Goal: Communication & Community: Ask a question

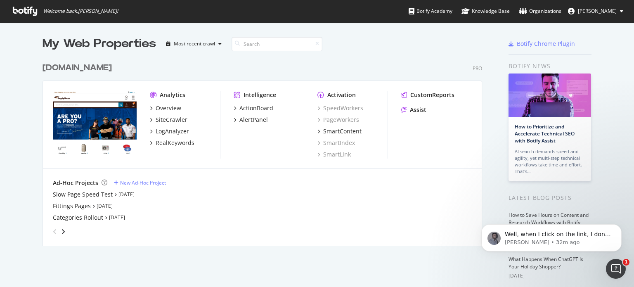
scroll to position [1520, 0]
click at [574, 234] on p "Well, when I click on the link, I don't have my page breaking, so could you sho…" at bounding box center [557, 234] width 106 height 8
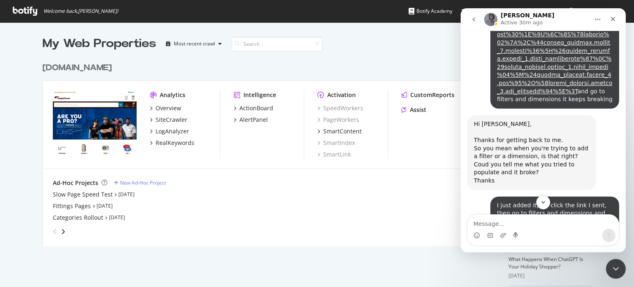
scroll to position [1534, 0]
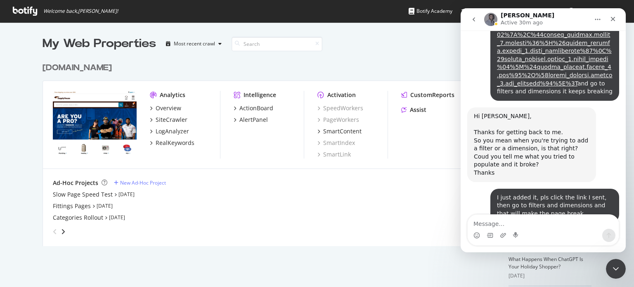
click at [568, 231] on div "Intercom messenger" at bounding box center [542, 235] width 151 height 13
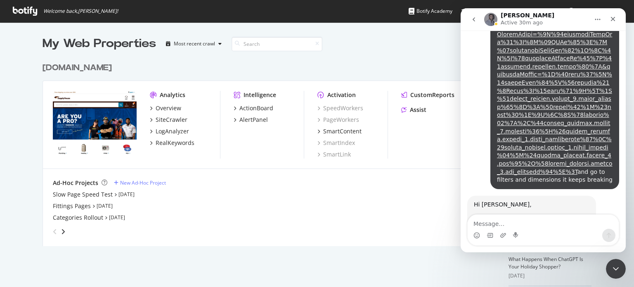
scroll to position [1410, 0]
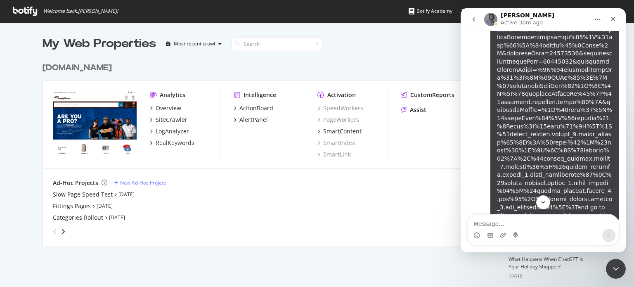
click at [521, 77] on link "Alejandra says…" at bounding box center [554, 45] width 115 height 330
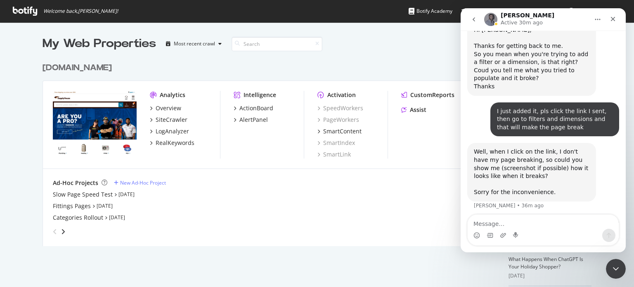
scroll to position [1621, 0]
click at [612, 19] on icon "Close" at bounding box center [612, 19] width 5 height 5
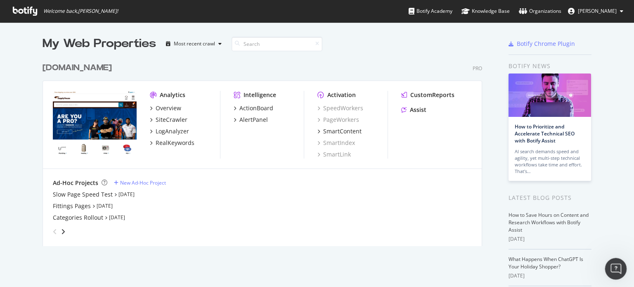
click at [620, 270] on div "Open Intercom Messenger" at bounding box center [614, 267] width 27 height 27
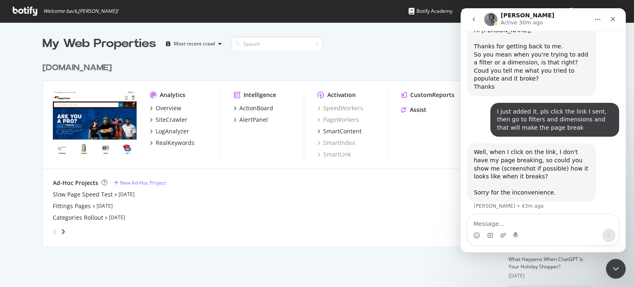
click at [384, 233] on div "grid" at bounding box center [260, 229] width 422 height 16
click at [613, 12] on div "Close" at bounding box center [612, 19] width 15 height 15
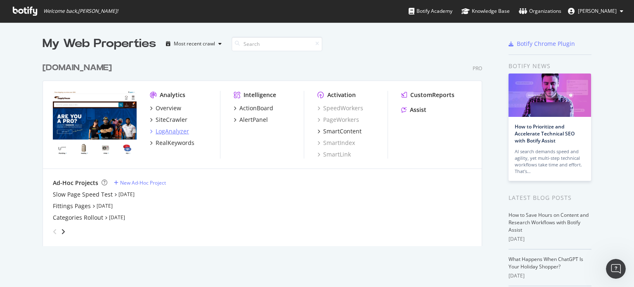
click at [181, 130] on div "LogAnalyzer" at bounding box center [171, 131] width 33 height 8
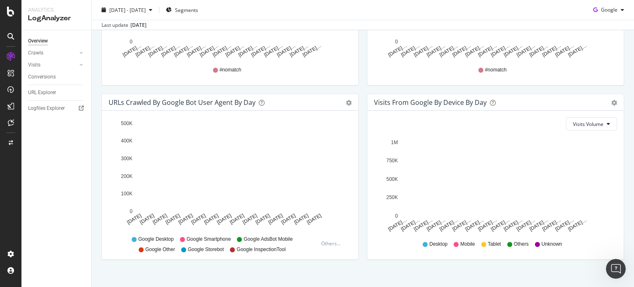
scroll to position [400, 0]
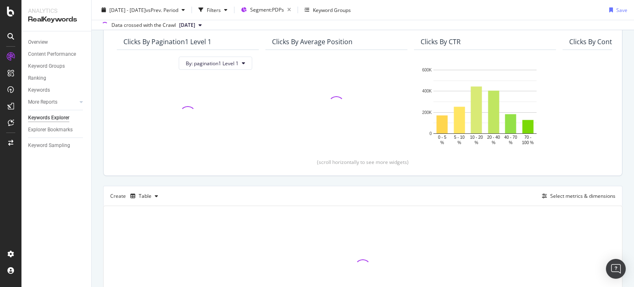
scroll to position [82, 0]
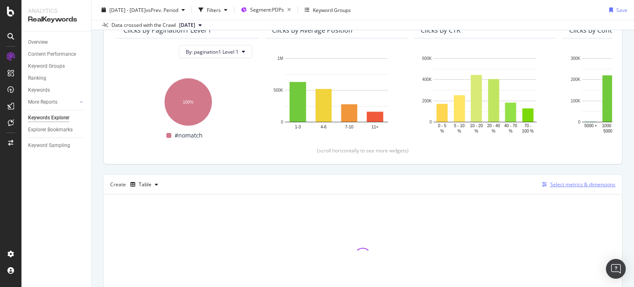
click at [581, 187] on div "Select metrics & dimensions" at bounding box center [582, 184] width 65 height 7
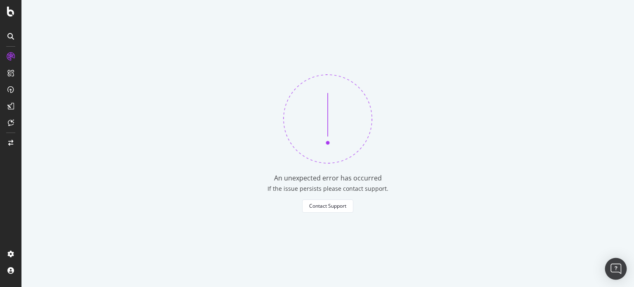
click at [614, 267] on img "Open Intercom Messenger" at bounding box center [615, 268] width 11 height 11
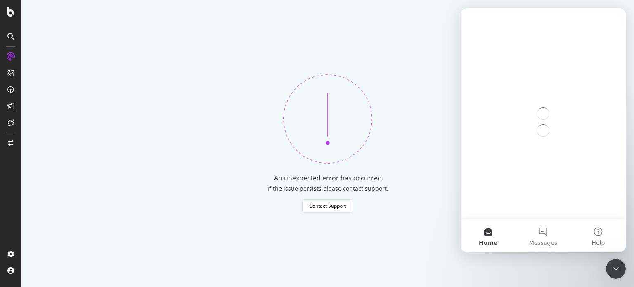
scroll to position [0, 0]
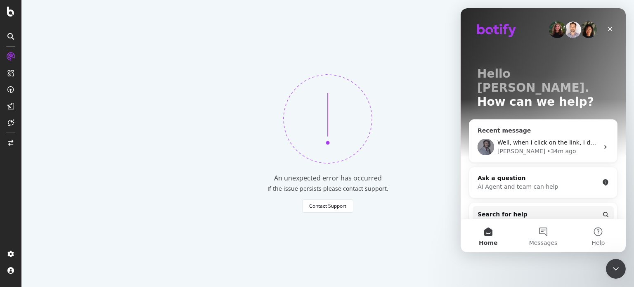
click at [535, 142] on div "Well, when I click on the link, I don't have my page breaking, so could you sho…" at bounding box center [543, 147] width 148 height 31
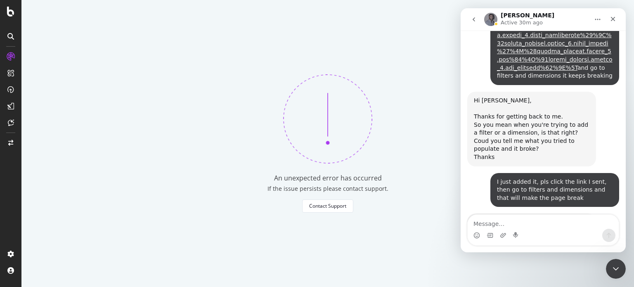
scroll to position [1602, 0]
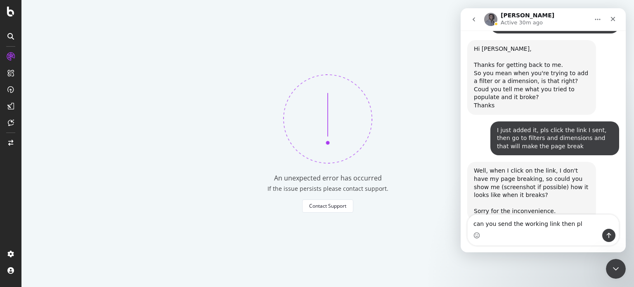
type textarea "can you send the working link then pls"
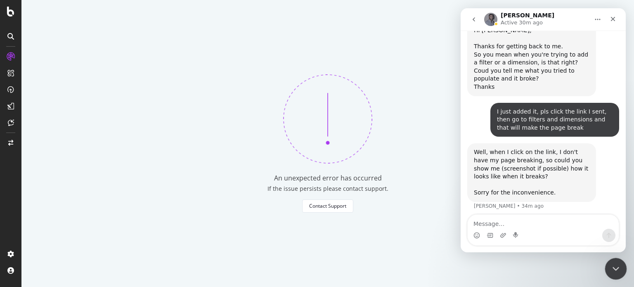
click at [606, 264] on div "Close Intercom Messenger" at bounding box center [614, 267] width 20 height 20
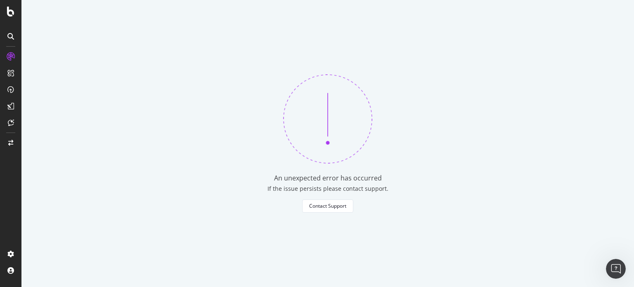
scroll to position [0, 0]
click at [533, 269] on div "An unexpected error has occurred If the issue persists please contact support. …" at bounding box center [327, 143] width 612 height 287
